Goal: Information Seeking & Learning: Check status

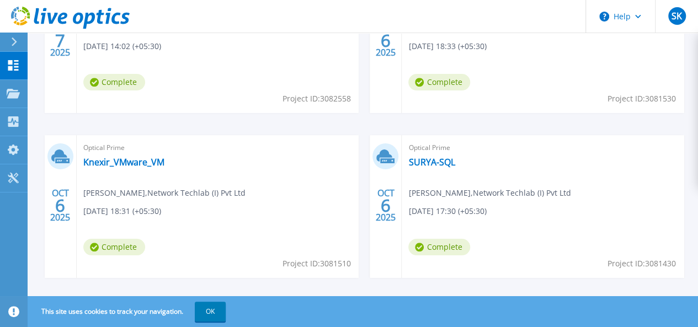
scroll to position [424, 0]
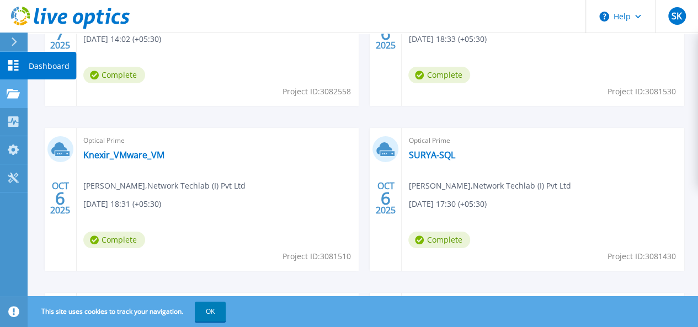
click at [11, 103] on link "Projects Projects" at bounding box center [14, 94] width 28 height 28
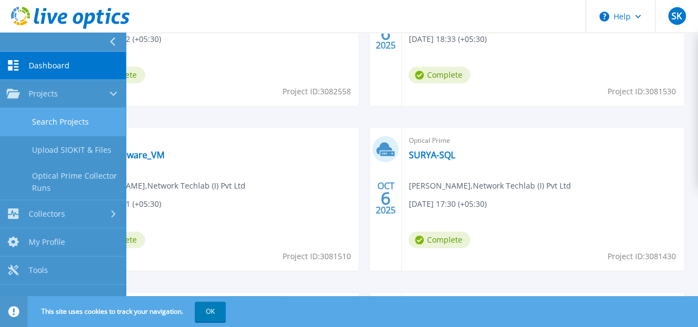
click at [86, 121] on link "Search Projects" at bounding box center [63, 122] width 126 height 28
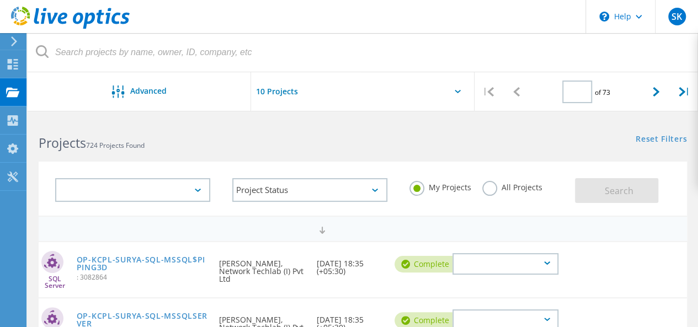
type input "1"
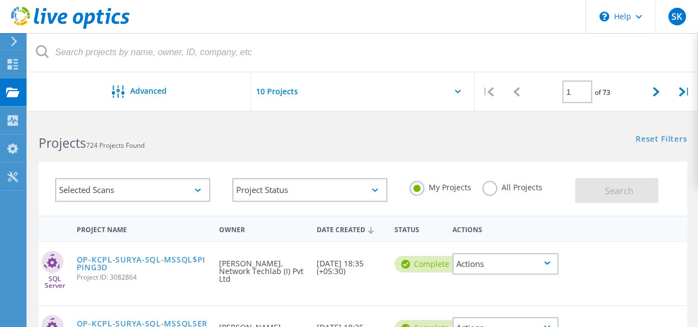
drag, startPoint x: 703, startPoint y: 109, endPoint x: 703, endPoint y: 77, distance: 32.0
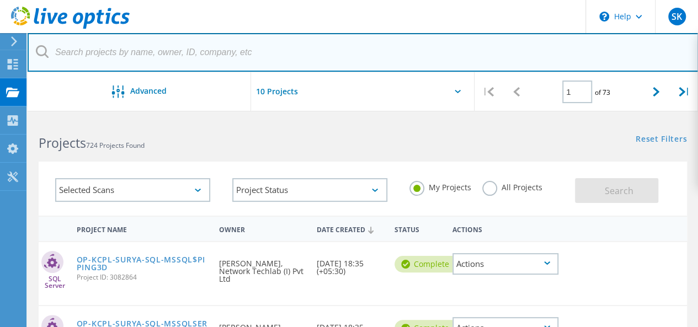
click at [83, 61] on input "text" at bounding box center [363, 52] width 671 height 39
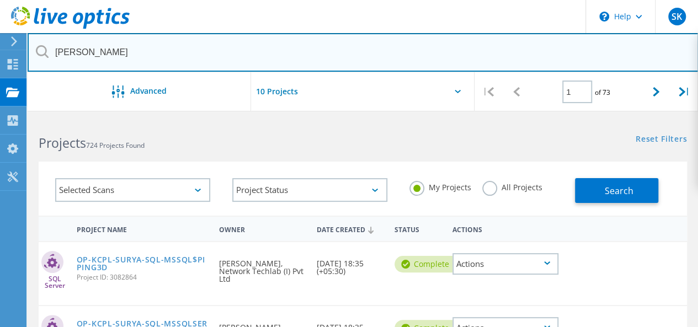
type input "Anand"
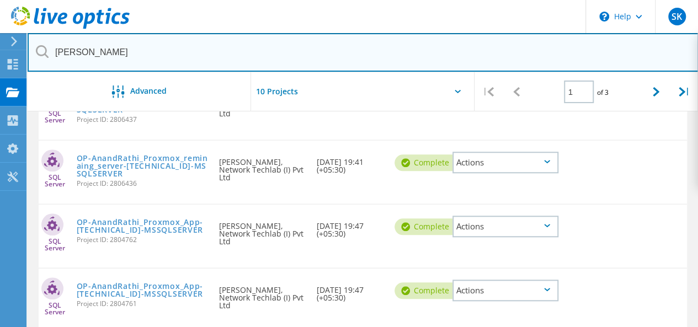
scroll to position [284, 0]
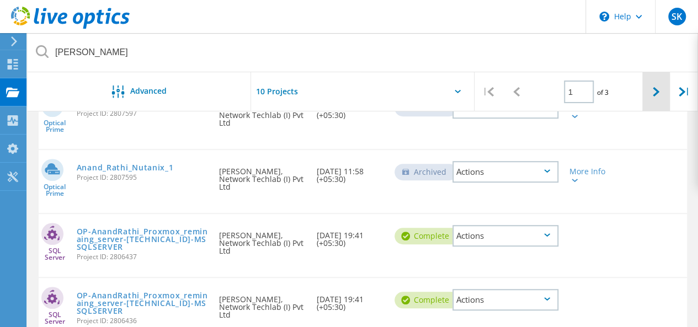
click at [653, 92] on icon at bounding box center [656, 91] width 7 height 9
type input "2"
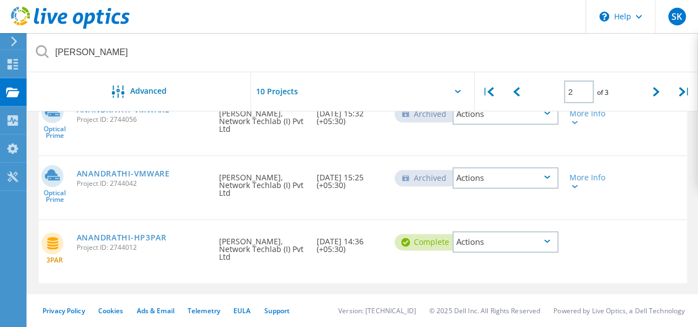
scroll to position [590, 0]
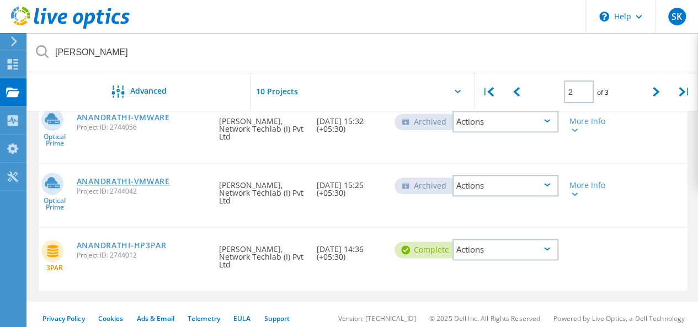
click at [138, 178] on link "ANANDRATHI-VMWARE" at bounding box center [123, 182] width 93 height 8
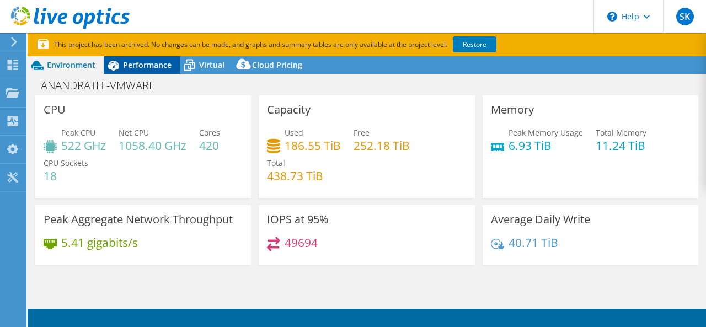
click at [151, 66] on span "Performance" at bounding box center [147, 65] width 49 height 10
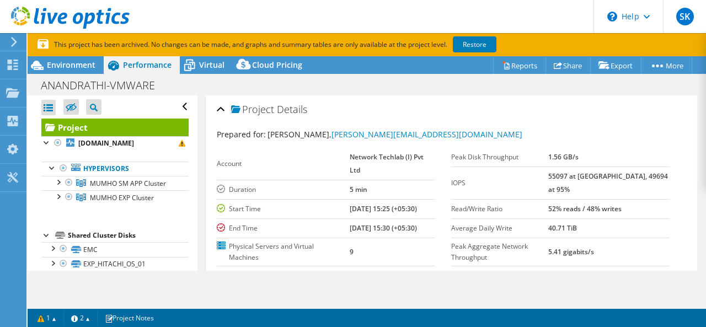
select select "USD"
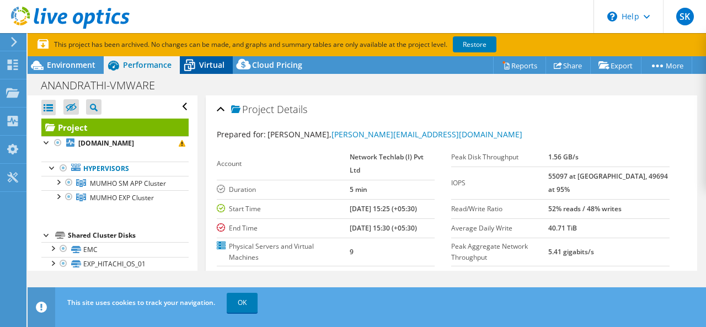
click at [201, 66] on span "Virtual" at bounding box center [211, 65] width 25 height 10
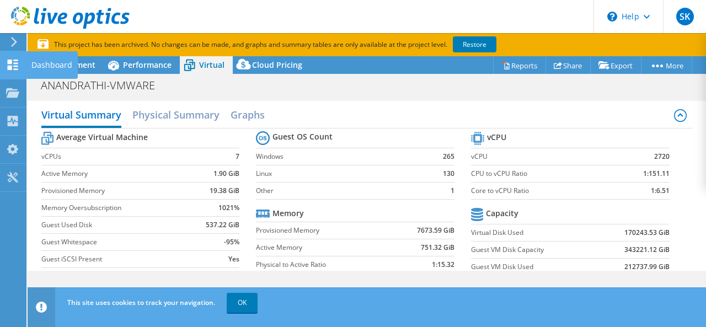
click at [9, 60] on use at bounding box center [13, 65] width 10 height 10
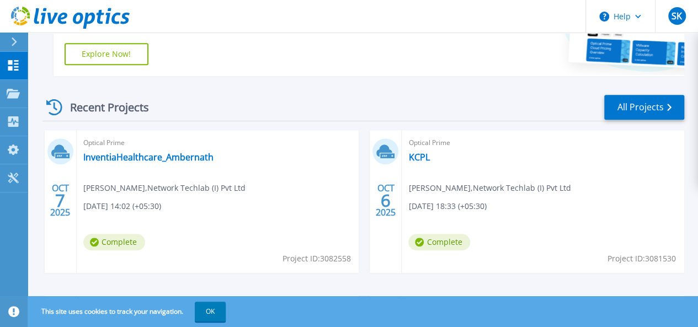
scroll to position [308, 0]
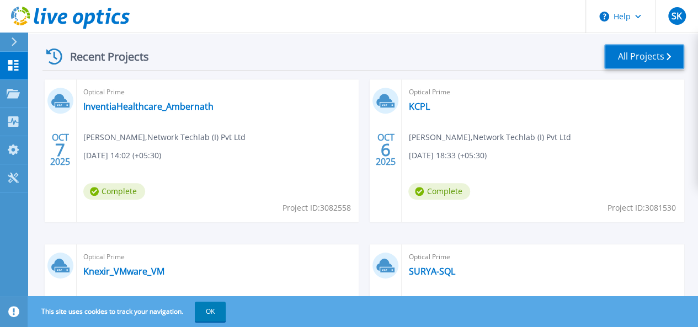
click at [655, 62] on link "All Projects" at bounding box center [644, 56] width 80 height 25
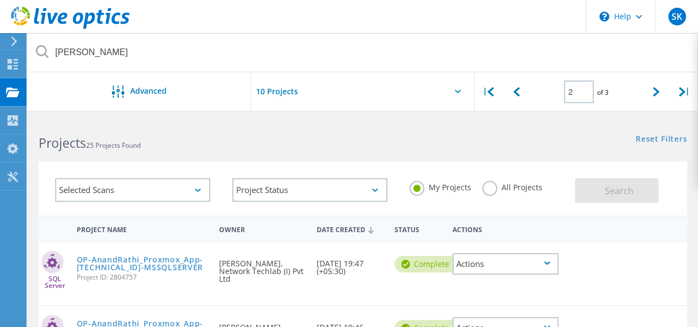
scroll to position [80, 0]
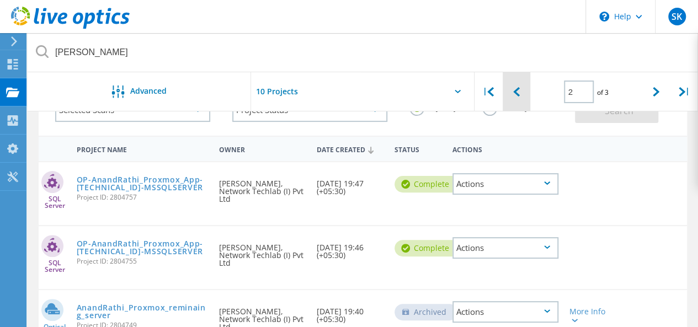
click at [510, 94] on div at bounding box center [517, 91] width 28 height 39
type input "1"
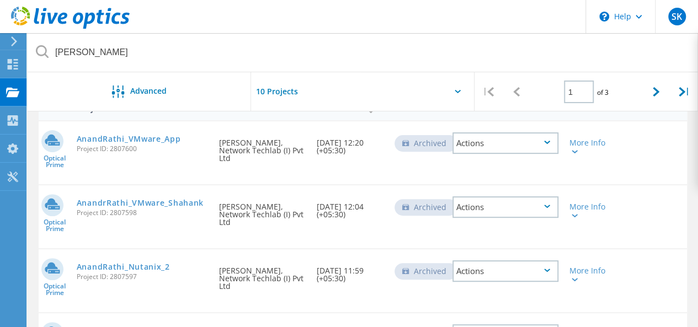
scroll to position [111, 0]
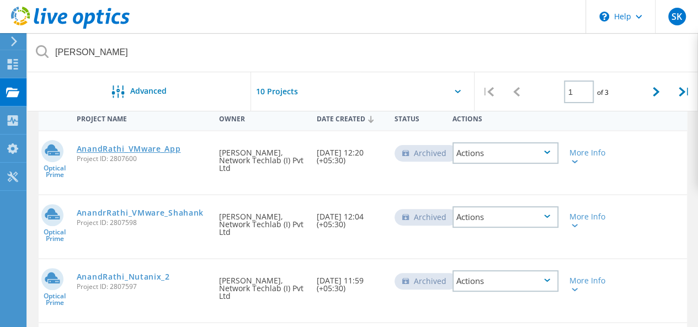
click at [117, 151] on link "AnandRathi_VMware_App" at bounding box center [129, 149] width 104 height 8
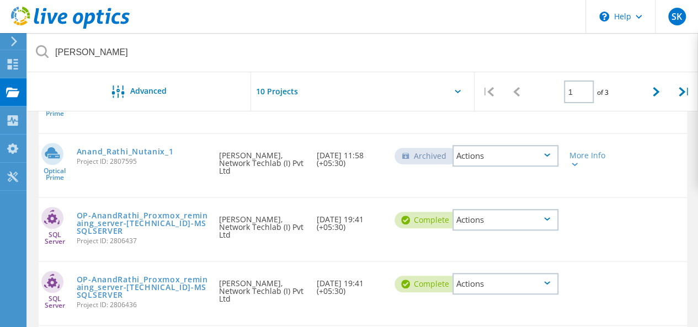
scroll to position [241, 0]
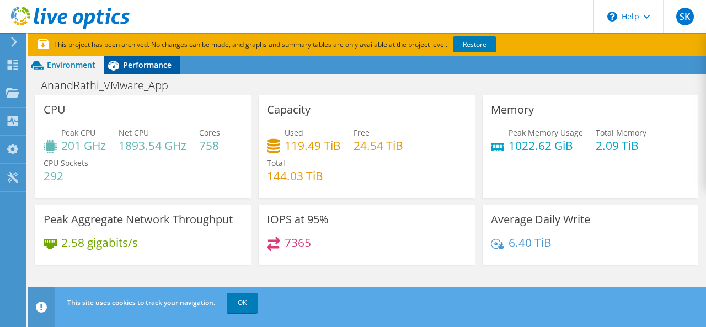
click at [140, 68] on span "Performance" at bounding box center [147, 65] width 49 height 10
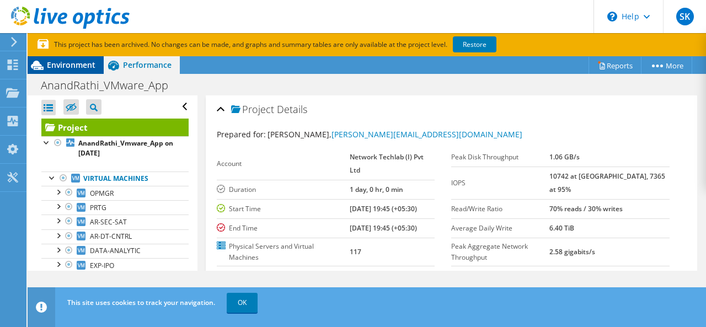
click at [63, 68] on span "Environment" at bounding box center [71, 65] width 49 height 10
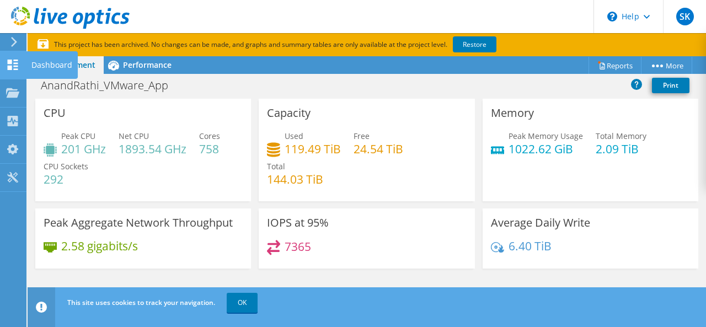
click at [50, 63] on div "Dashboard" at bounding box center [52, 65] width 52 height 28
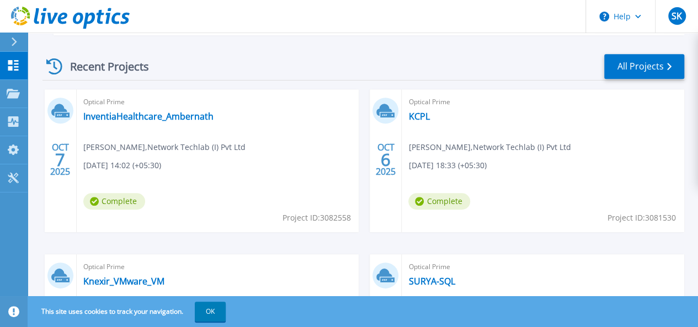
scroll to position [281, 0]
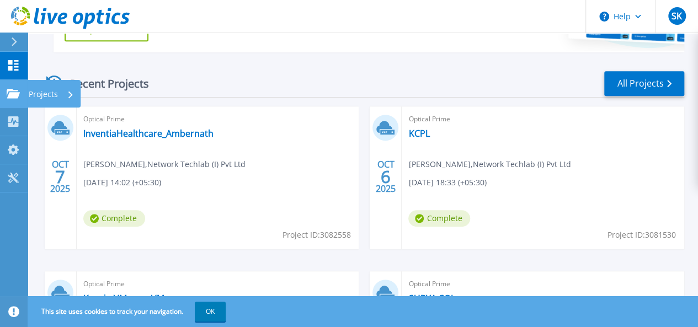
click at [27, 94] on div "Projects" at bounding box center [54, 94] width 54 height 28
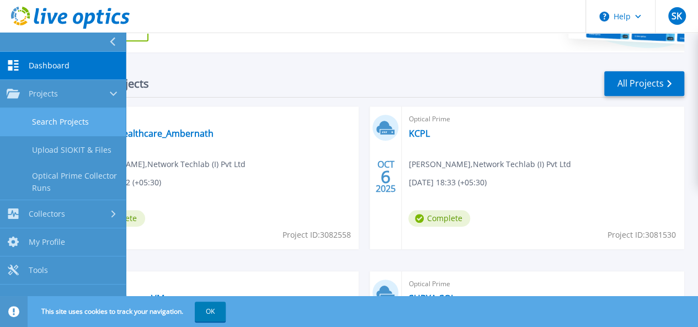
click at [61, 130] on link "Search Projects" at bounding box center [63, 122] width 126 height 28
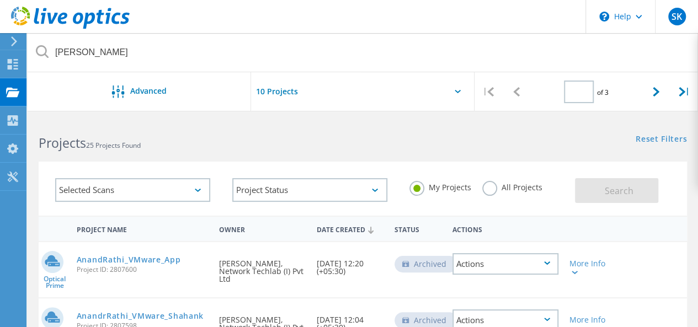
type input "1"
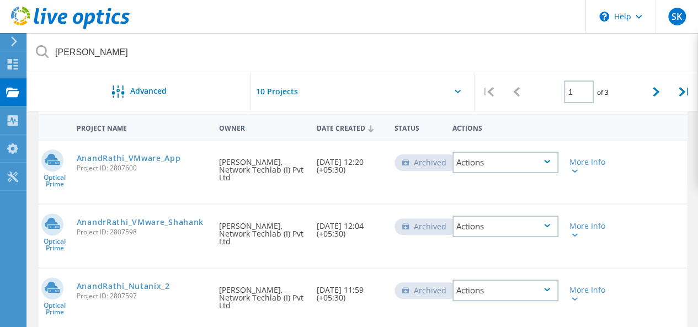
scroll to position [122, 0]
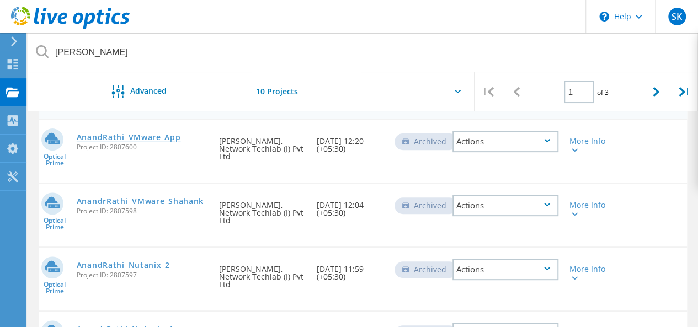
click at [140, 141] on link "AnandRathi_VMware_App" at bounding box center [129, 138] width 104 height 8
